Goal: Information Seeking & Learning: Learn about a topic

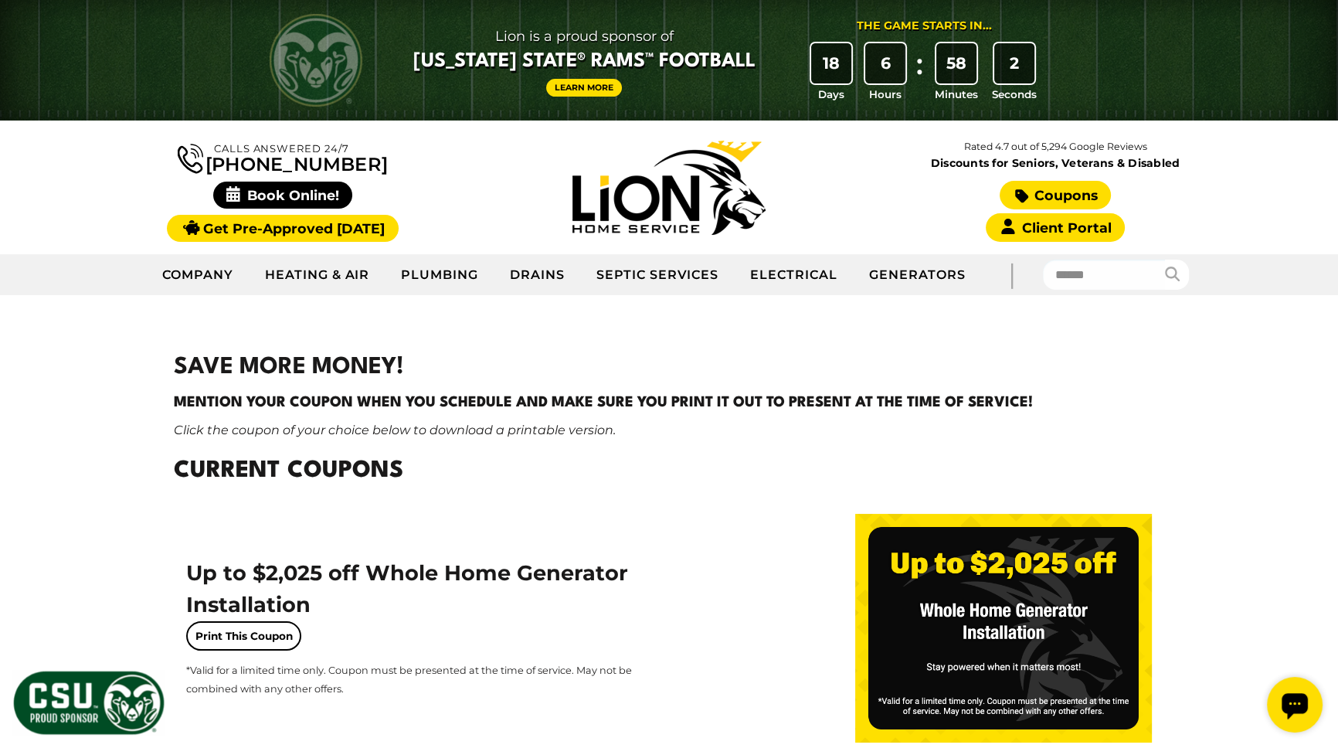
click at [1077, 194] on link "Coupons" at bounding box center [1054, 195] width 111 height 29
